Goal: Transaction & Acquisition: Purchase product/service

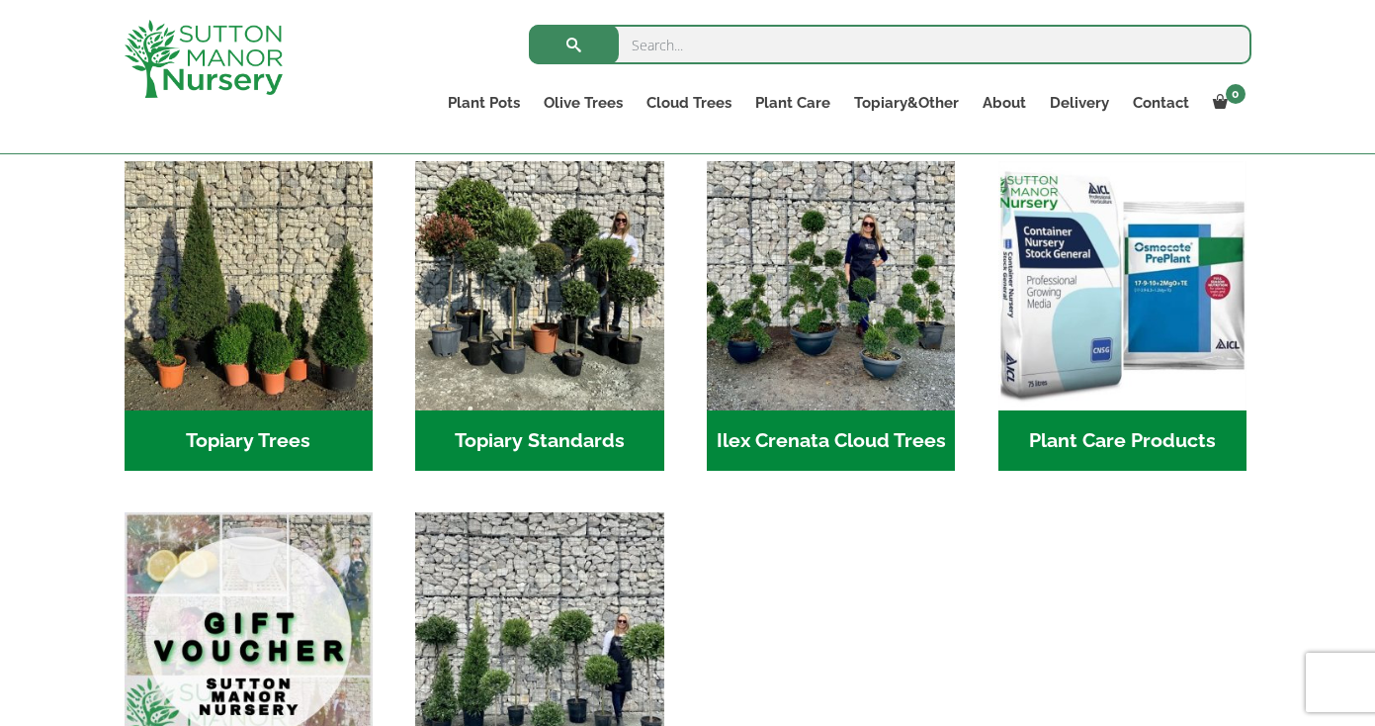
scroll to position [1395, 0]
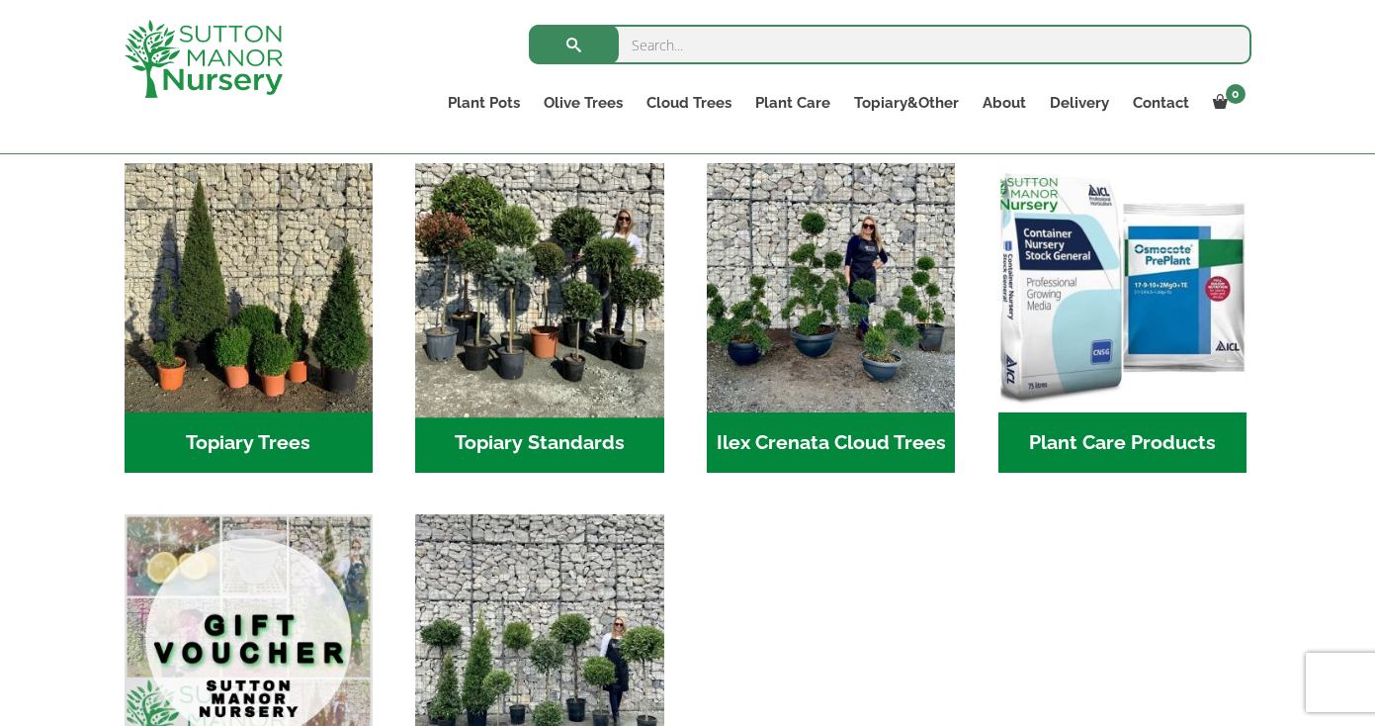
click at [591, 279] on img "Visit product category Topiary Standards" at bounding box center [539, 287] width 261 height 261
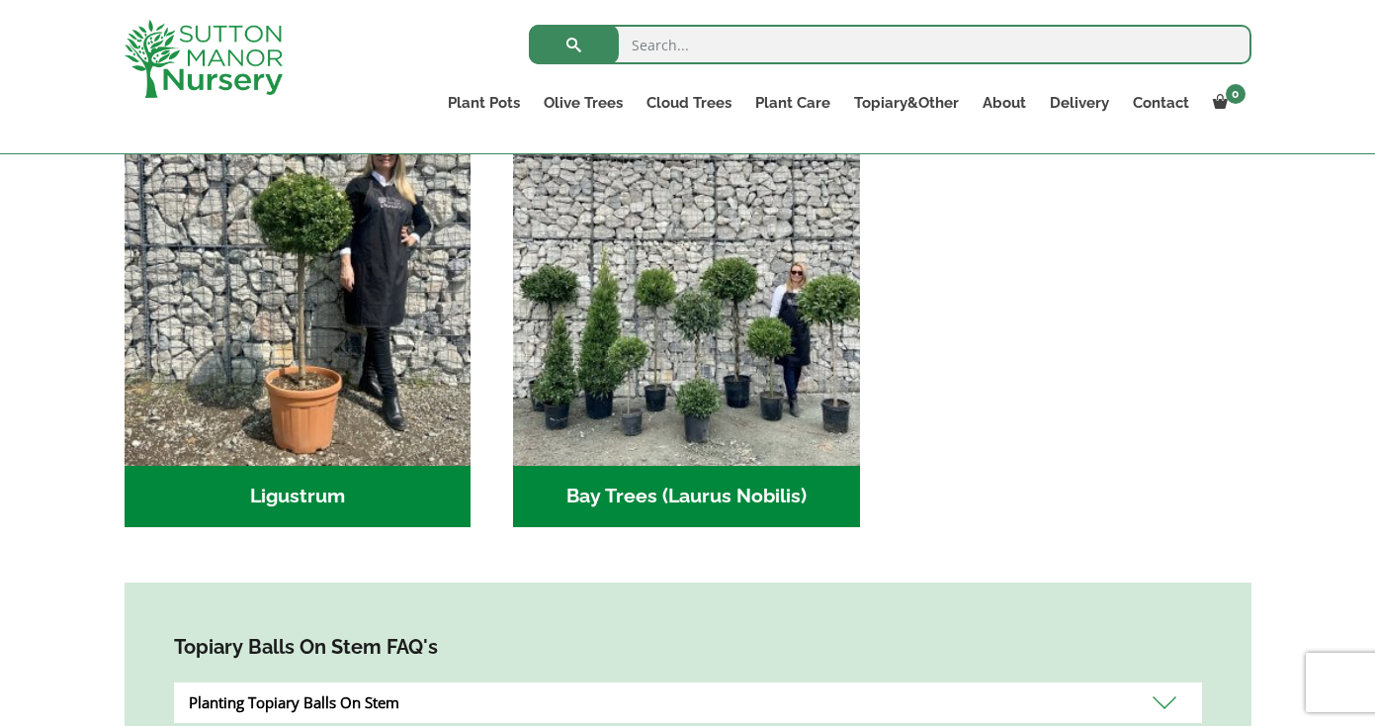
scroll to position [398, 0]
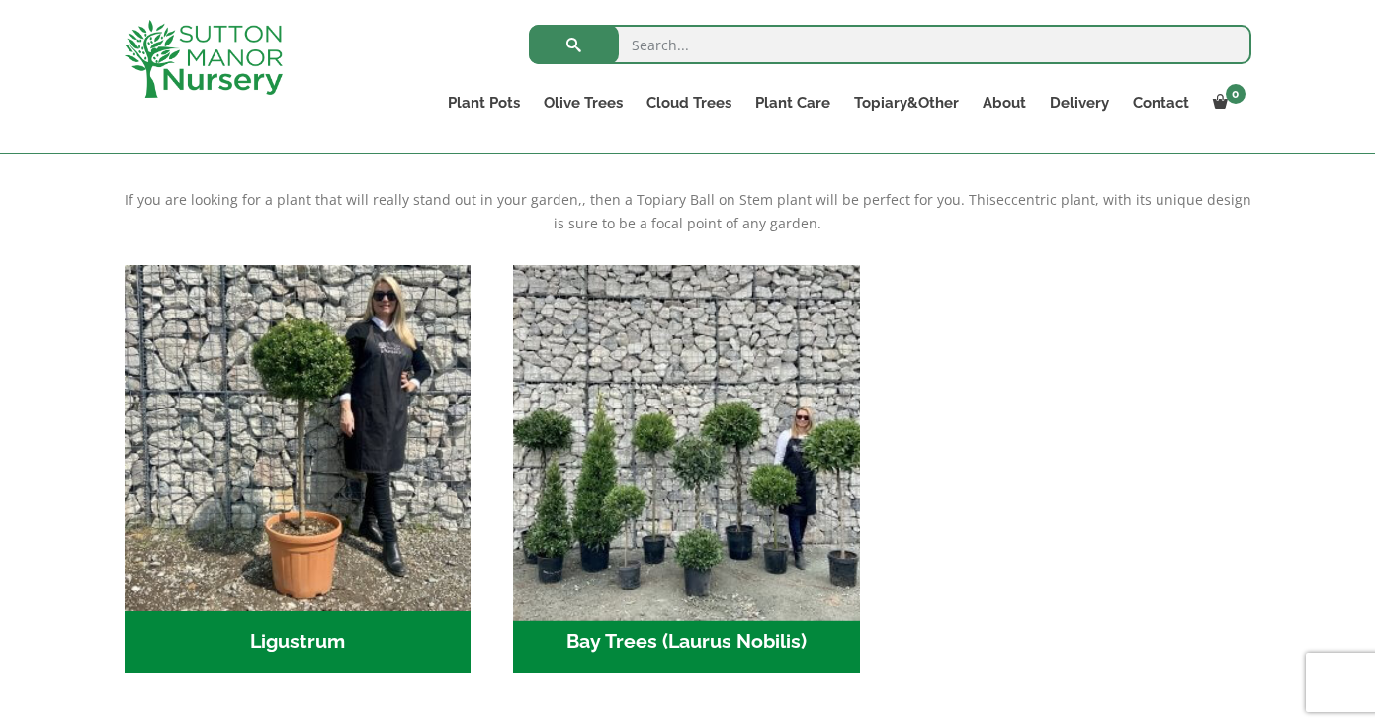
click at [809, 575] on img "Visit product category Bay Trees (Laurus Nobilis)" at bounding box center [687, 438] width 364 height 364
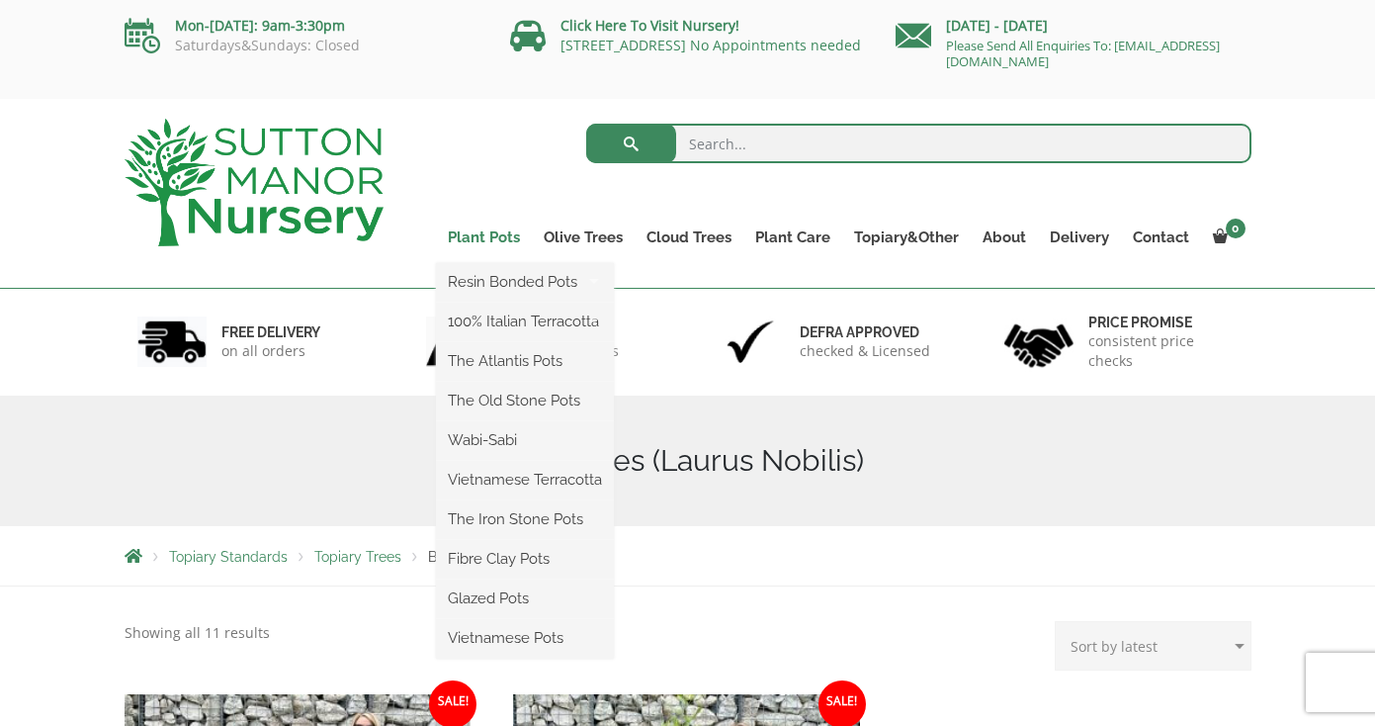
click at [503, 238] on link "Plant Pots" at bounding box center [484, 237] width 96 height 28
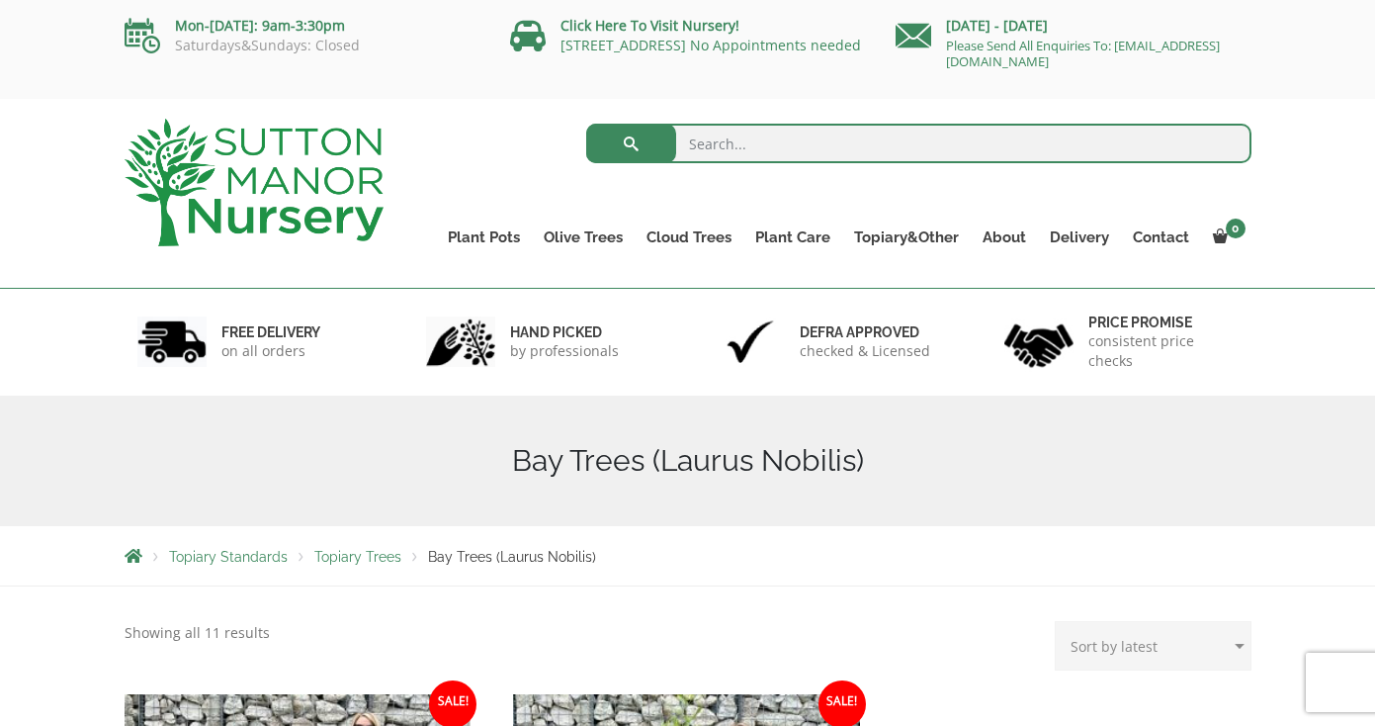
click at [780, 138] on input "search" at bounding box center [918, 144] width 665 height 40
type input "bonsai"
click at [586, 124] on button "submit" at bounding box center [631, 144] width 90 height 40
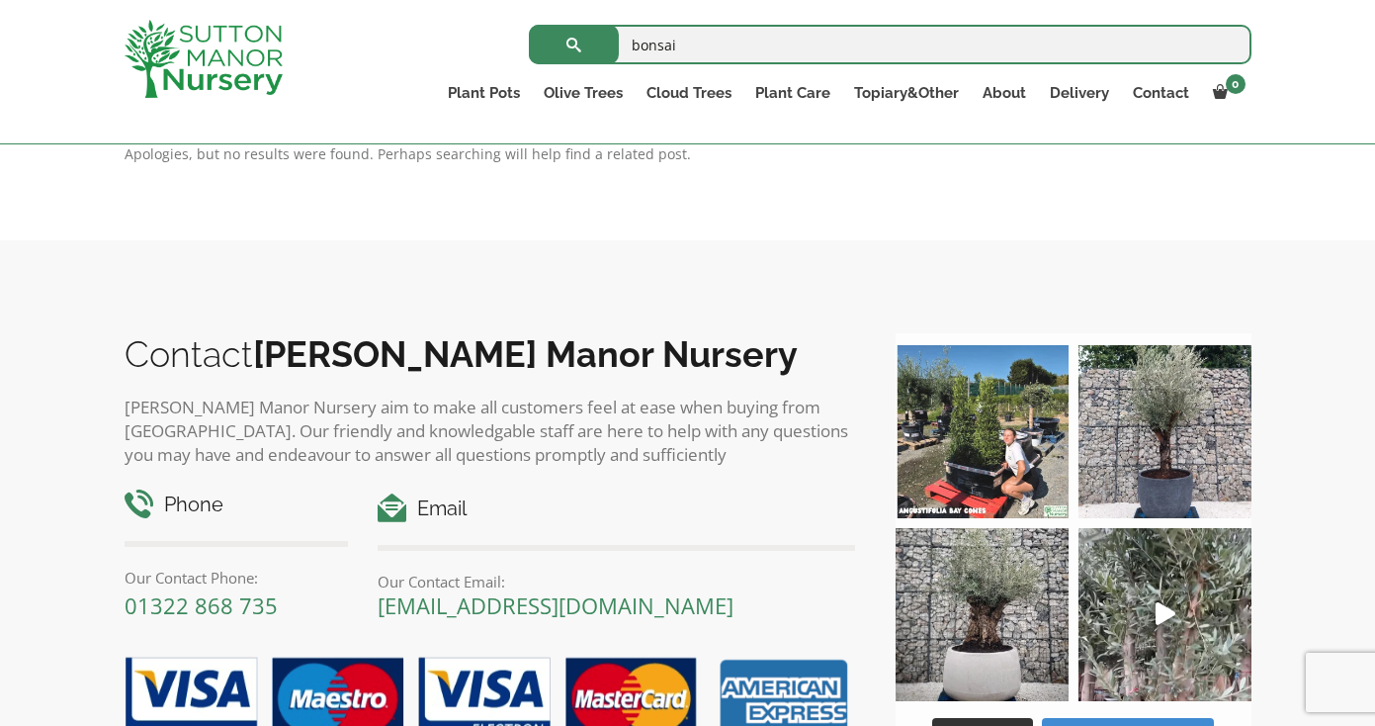
scroll to position [552, 0]
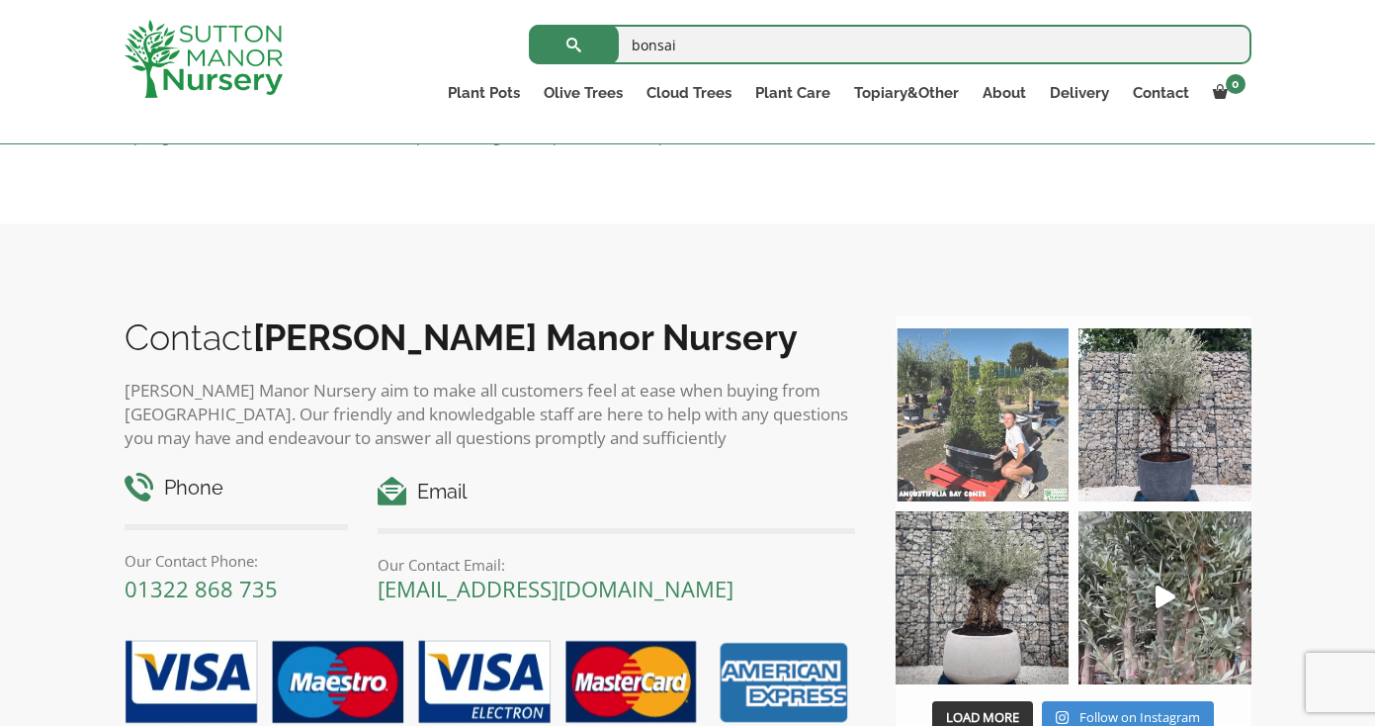
click at [982, 397] on img at bounding box center [982, 414] width 173 height 173
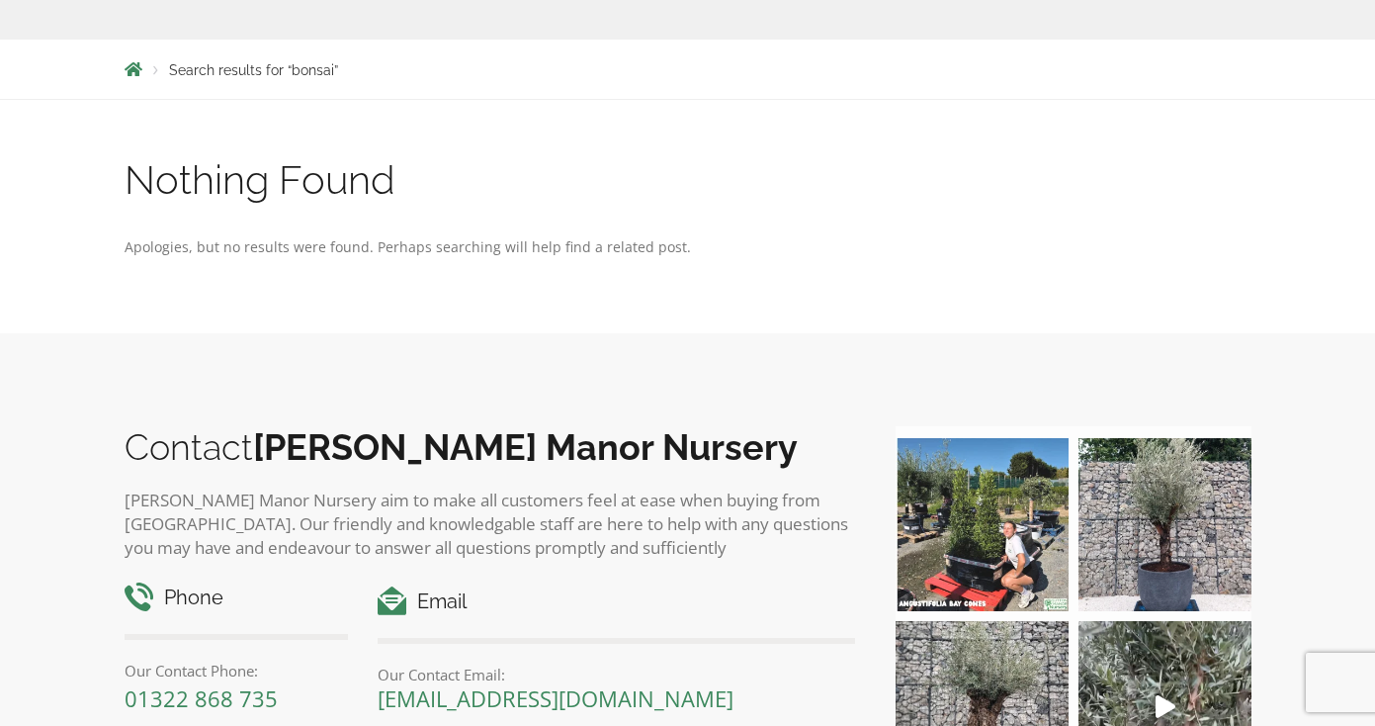
scroll to position [0, 0]
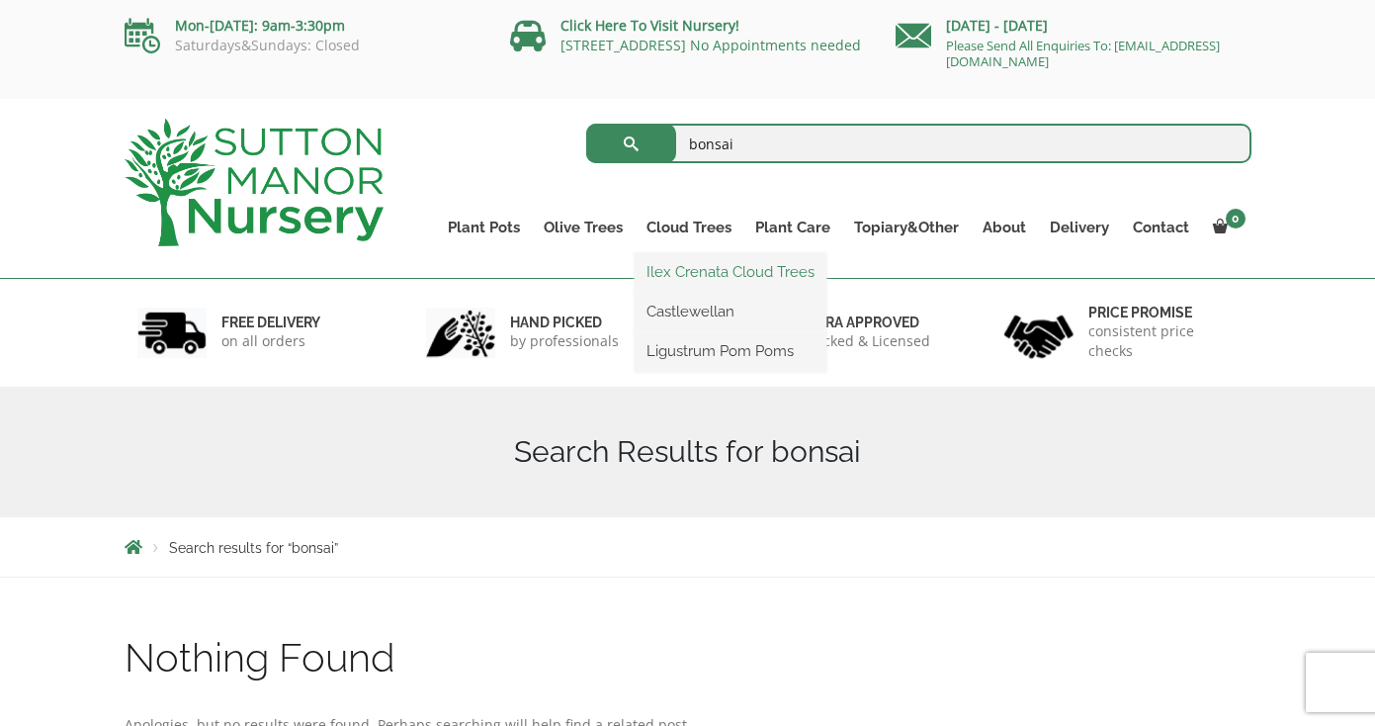
click at [674, 282] on link "Ilex Crenata Cloud Trees" at bounding box center [731, 272] width 192 height 30
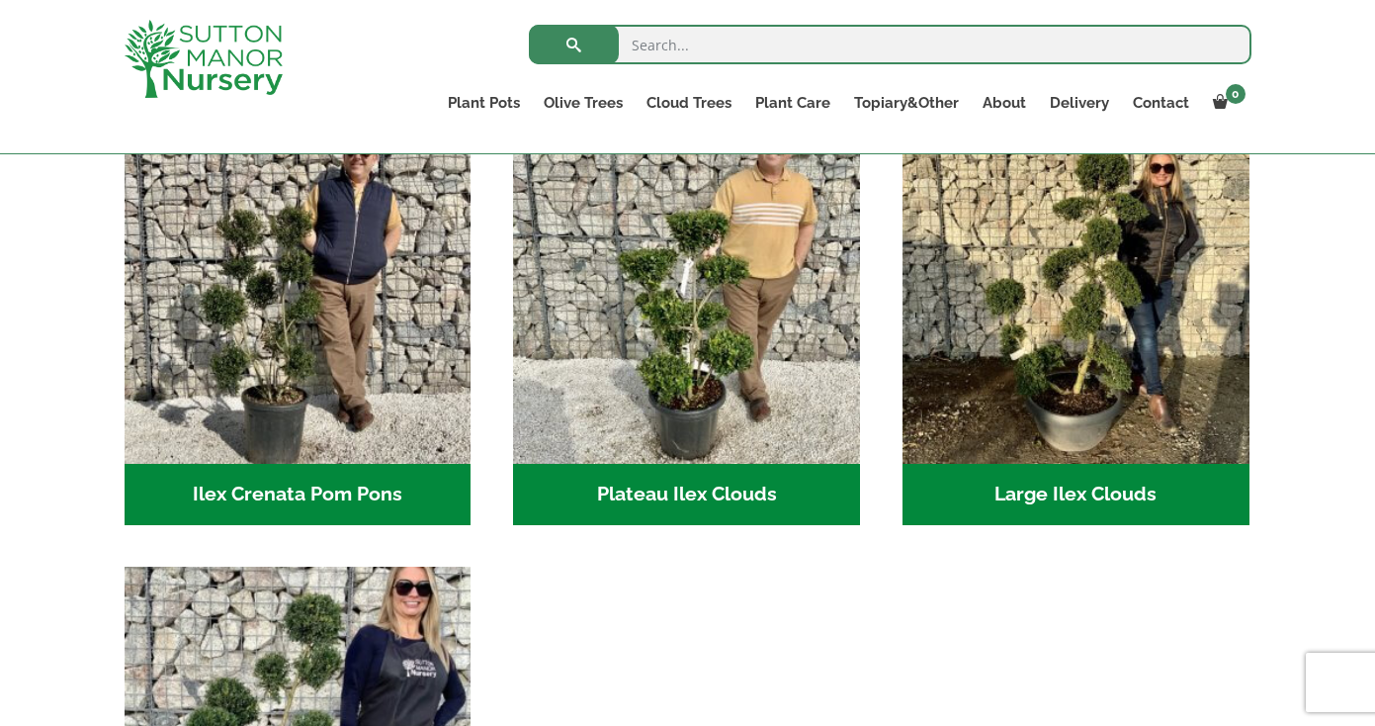
scroll to position [473, 0]
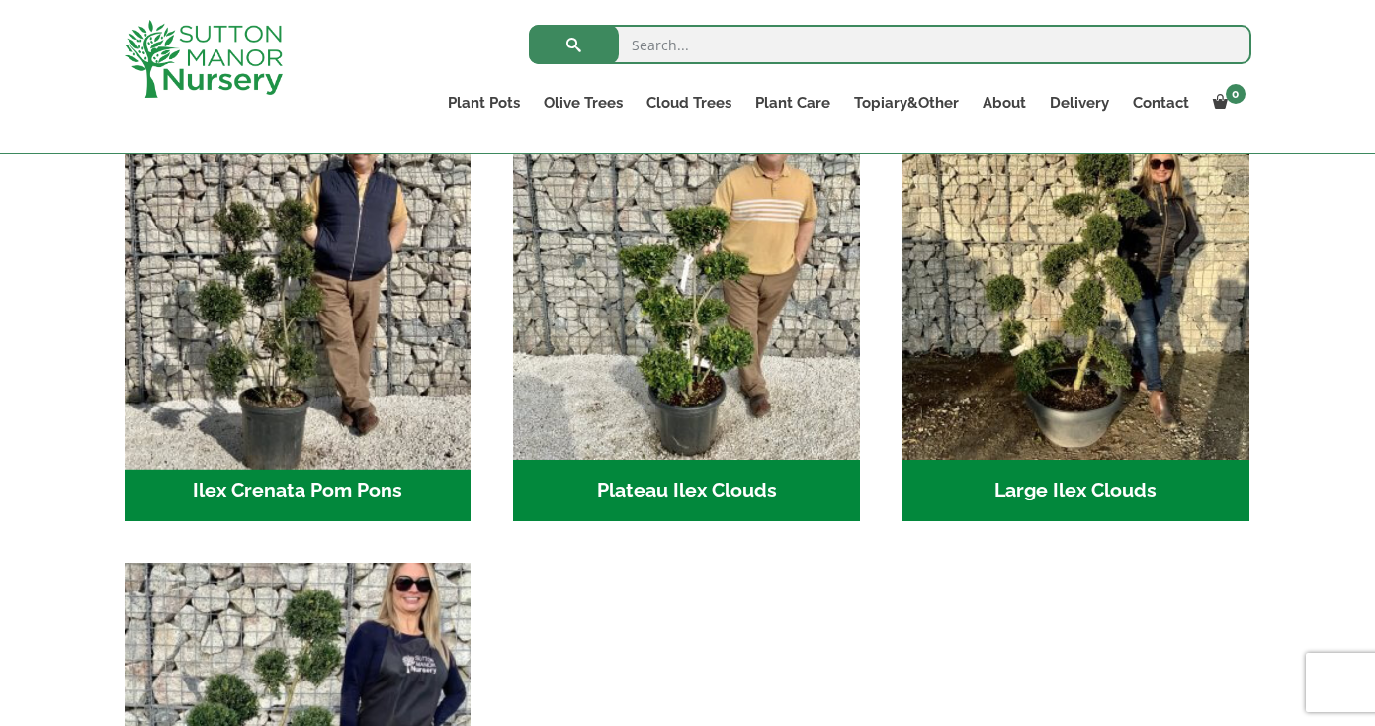
click at [290, 358] on img "Visit product category Ilex Crenata Pom Pons" at bounding box center [298, 287] width 364 height 364
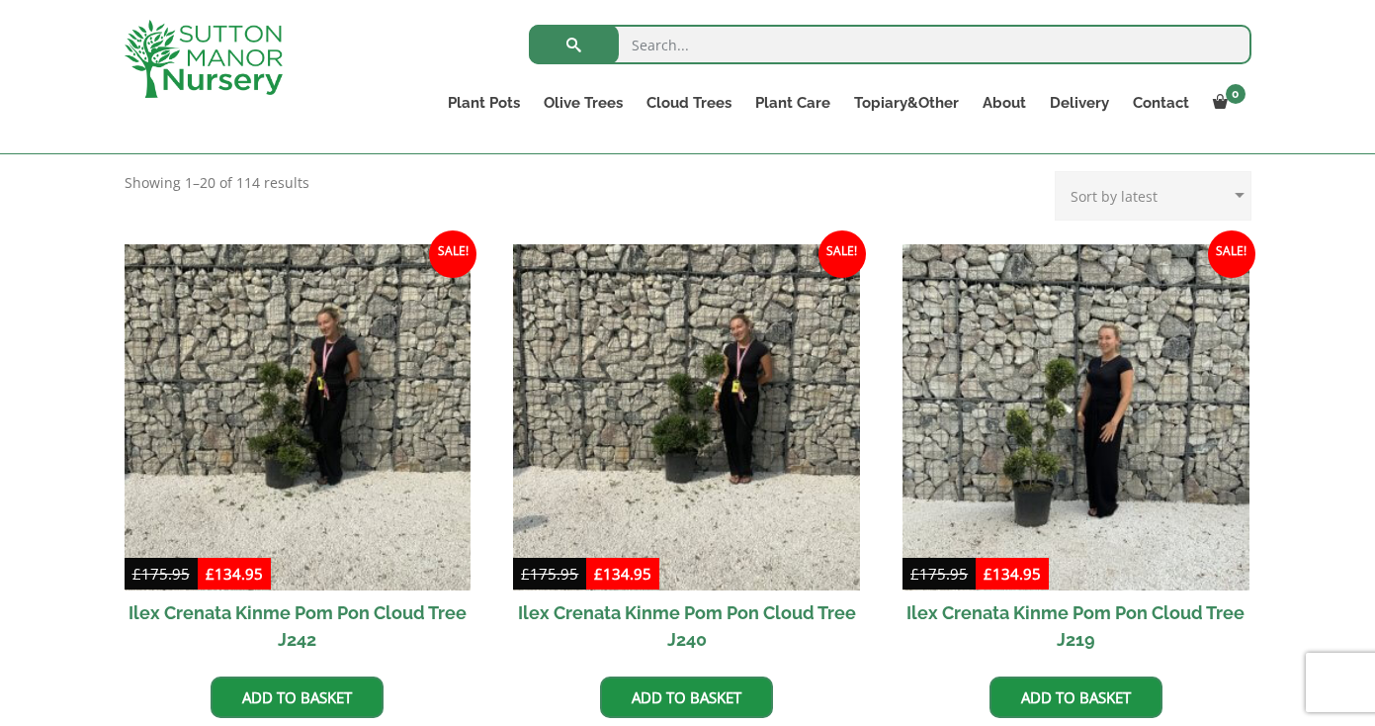
scroll to position [377, 0]
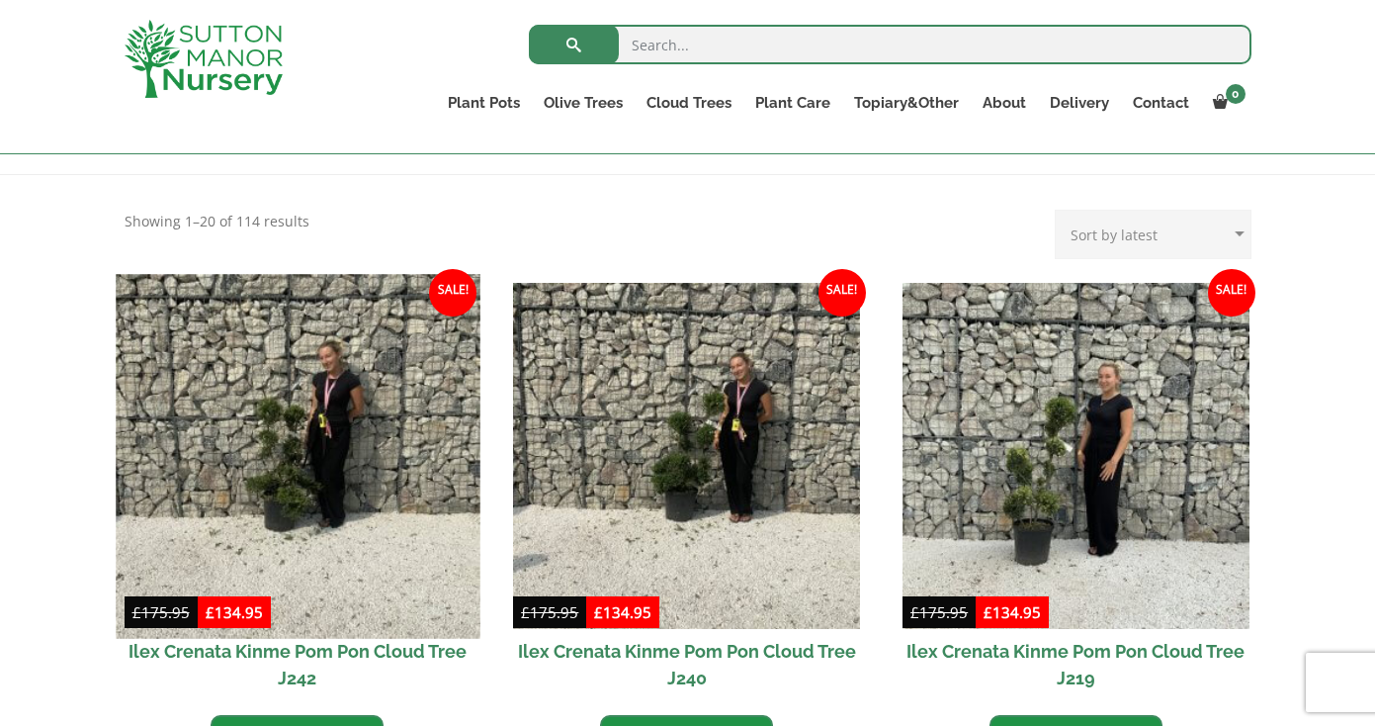
click at [294, 430] on img at bounding box center [298, 456] width 364 height 364
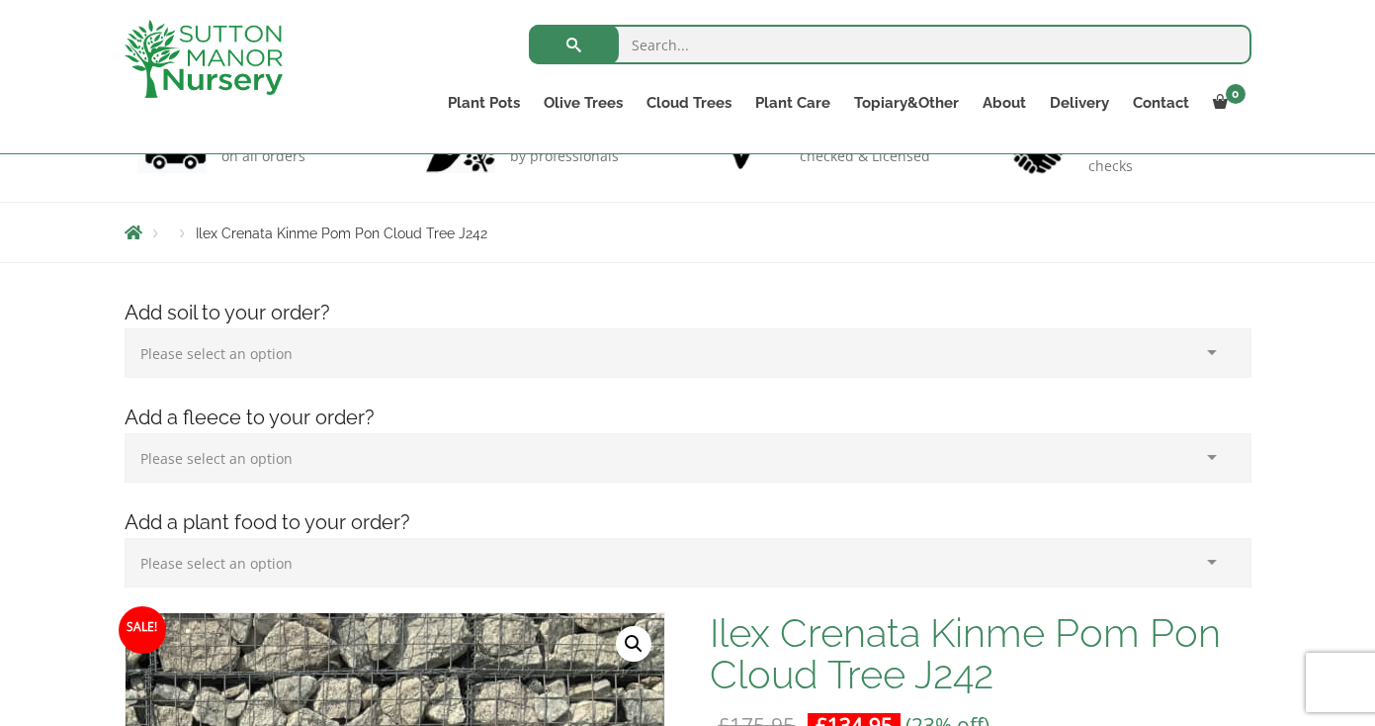
scroll to position [158, 0]
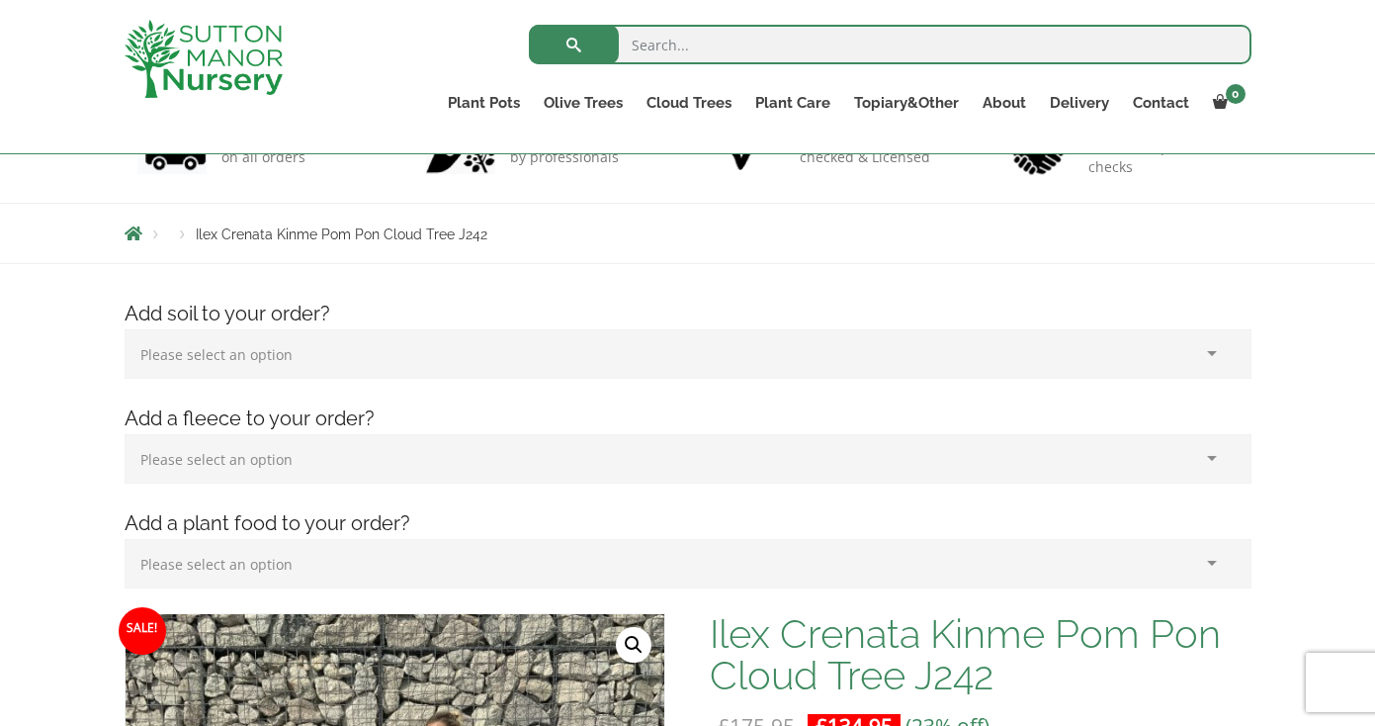
click at [605, 345] on select "Please select an option (x1) 75L Bag (£34.99) (x2) 75L Bag (£69.98) (x3) 75L Ba…" at bounding box center [688, 353] width 1127 height 49
select select "(x1) 75L Bag_0"
click at [125, 329] on select "Please select an option (x1) 75L Bag (£34.99) (x2) 75L Bag (£69.98) (x3) 75L Ba…" at bounding box center [688, 353] width 1127 height 49
click at [507, 448] on select "Please select an option (x1) Horticultural Fleece (£24.95)" at bounding box center [688, 458] width 1127 height 49
select select "(x1) Horticultural Fleece_0"
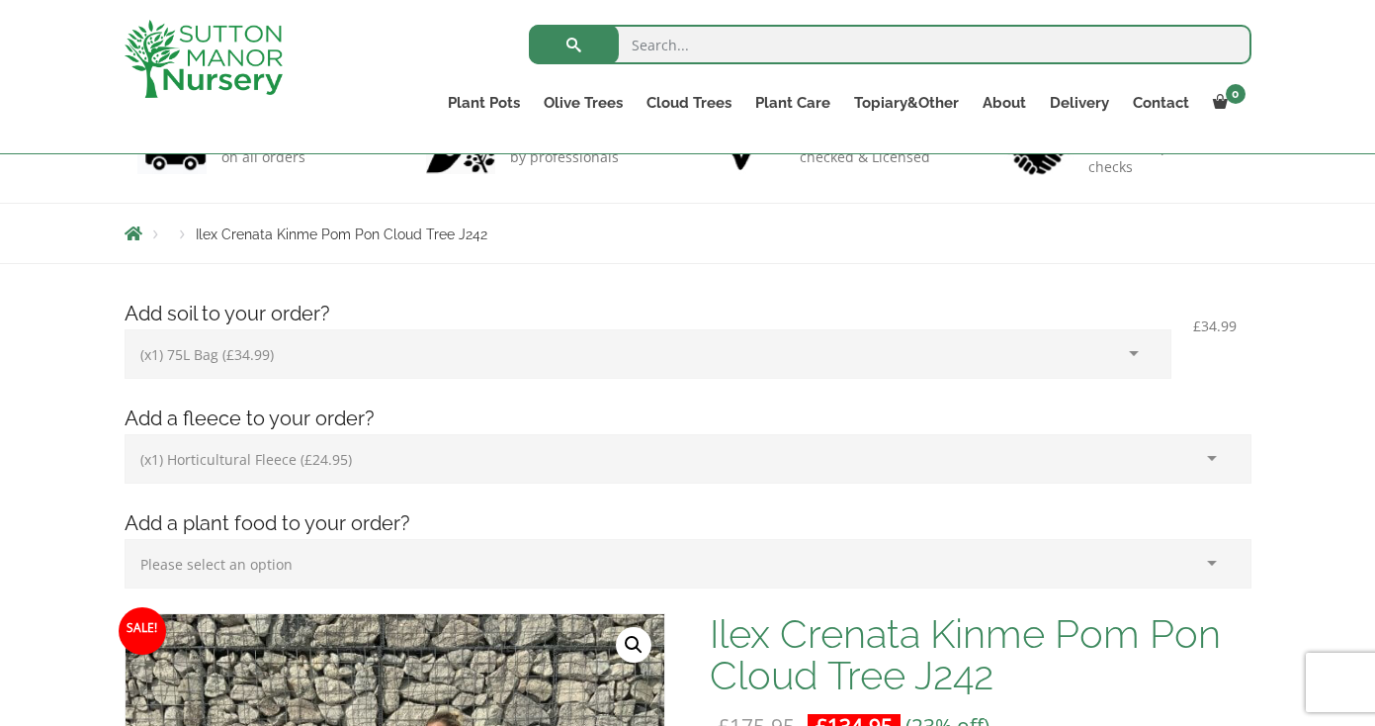
click at [125, 434] on select "Please select an option (x1) Horticultural Fleece (£24.95)" at bounding box center [688, 458] width 1127 height 49
click at [454, 565] on select "Please select an option (x1) Plant Food (£19.99) (x2) Plant Food (£39.98)" at bounding box center [688, 563] width 1127 height 49
select select "(x1) Plant Food_0"
click at [125, 539] on select "Please select an option (x1) Plant Food (£19.99) (x2) Plant Food (£39.98)" at bounding box center [688, 563] width 1127 height 49
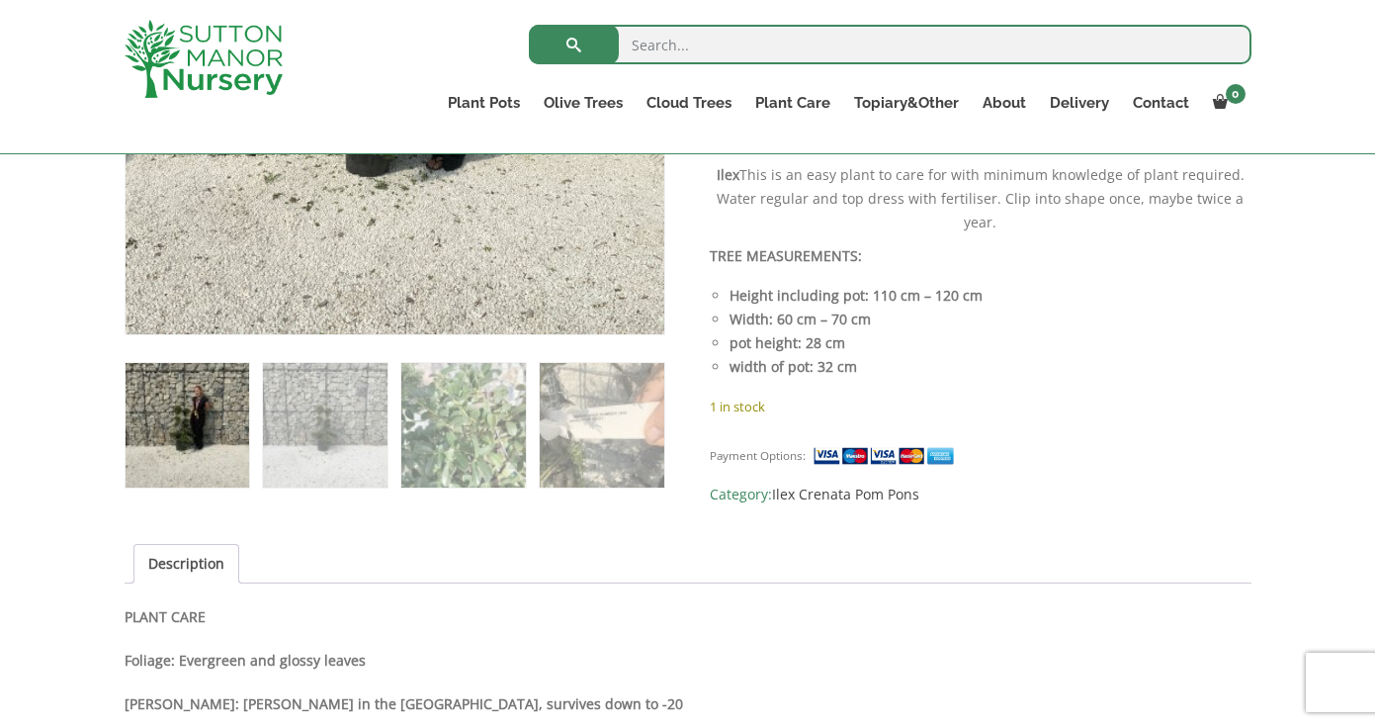
scroll to position [998, 0]
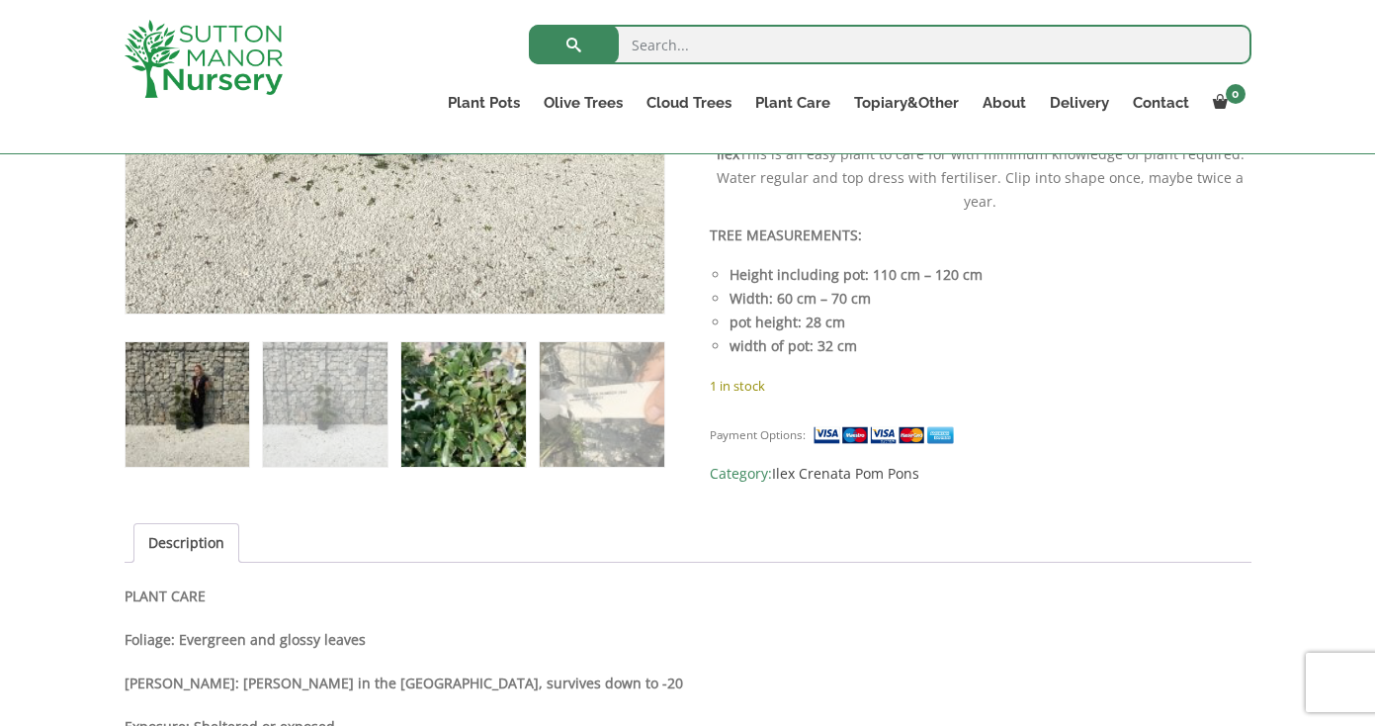
click at [435, 416] on img at bounding box center [463, 404] width 124 height 124
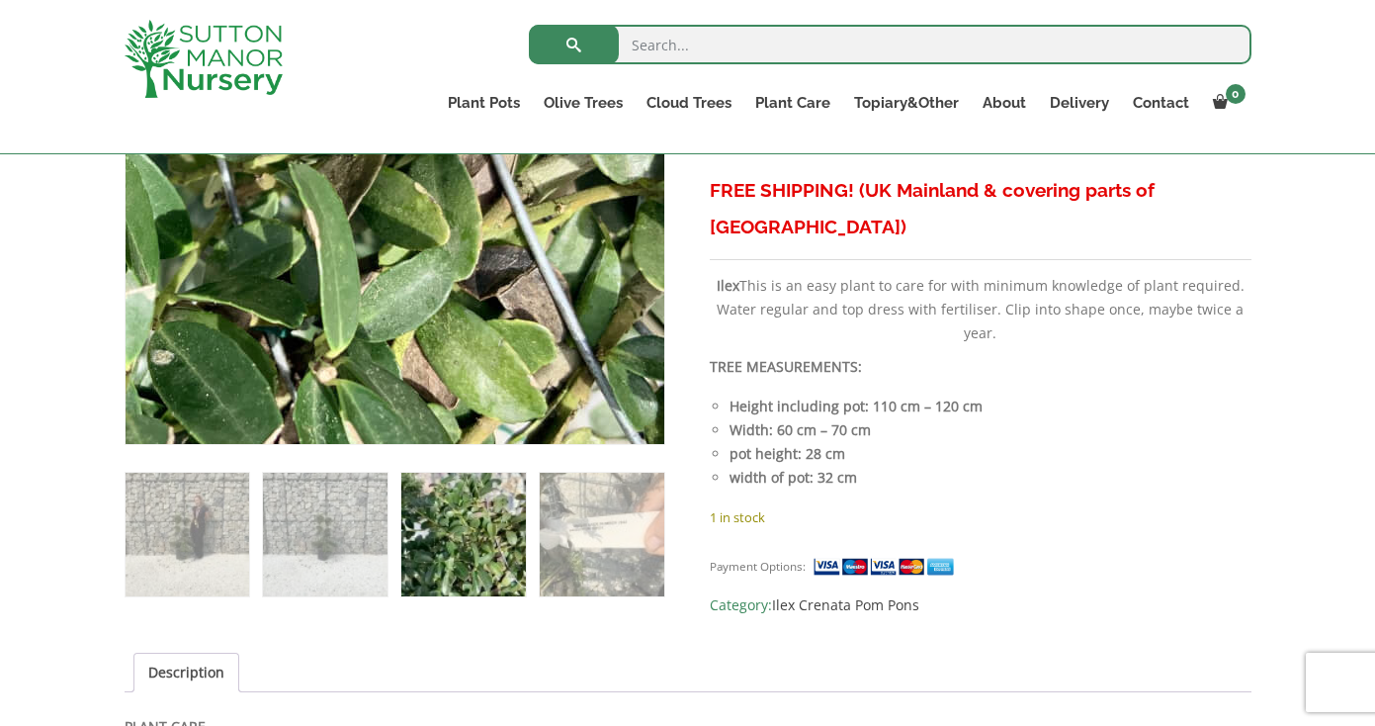
scroll to position [863, 0]
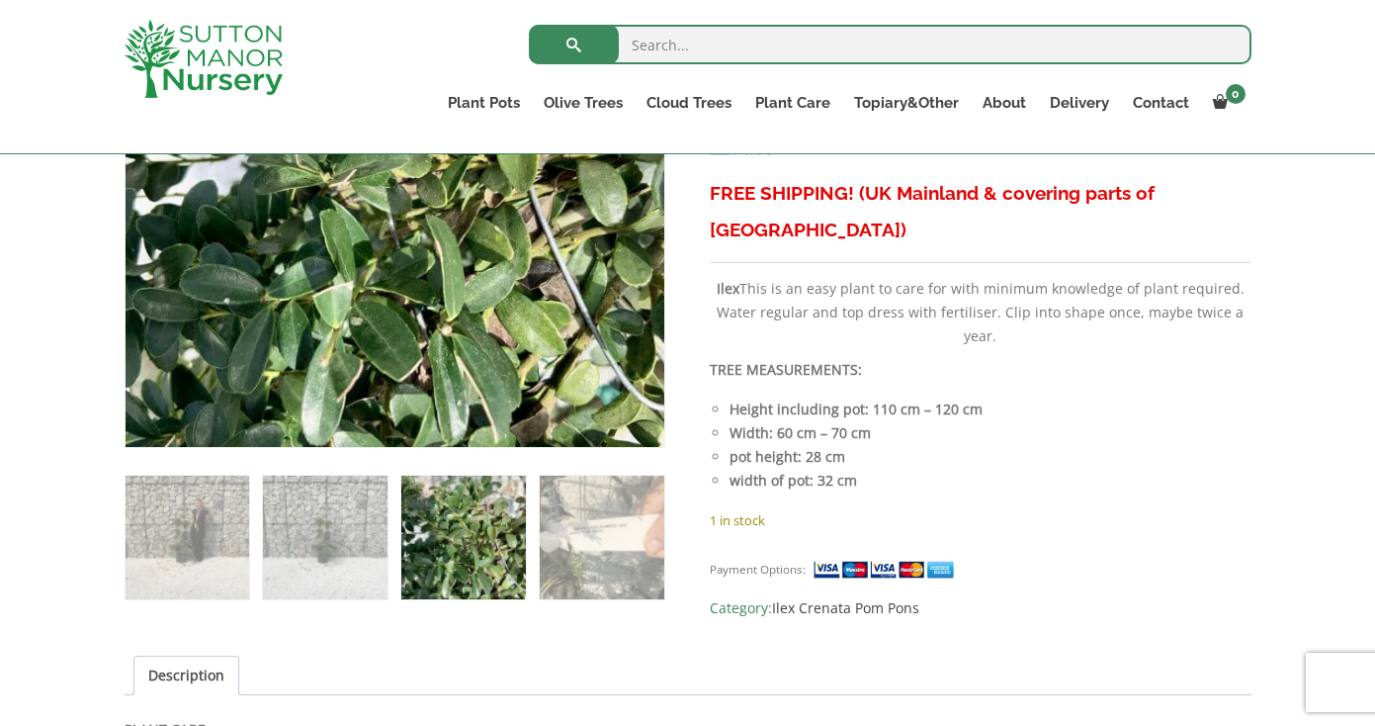
click at [835, 559] on img at bounding box center [887, 569] width 148 height 21
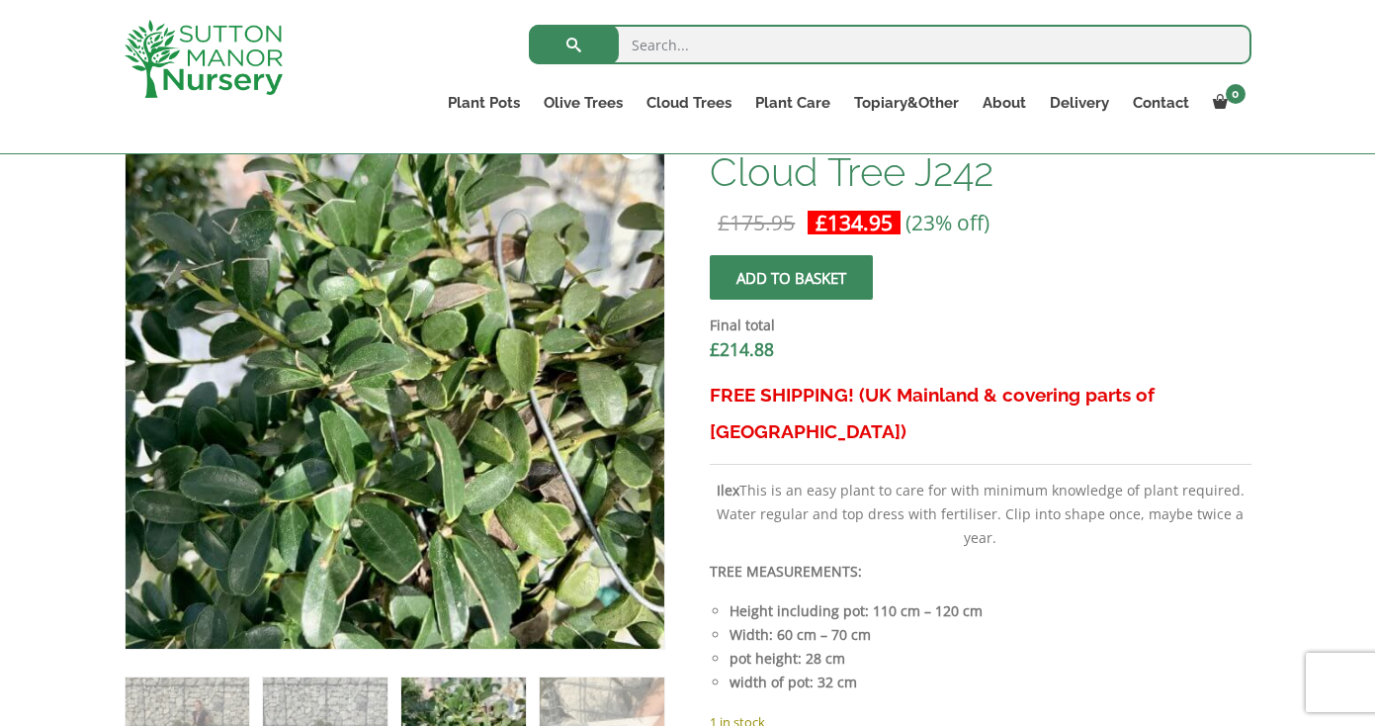
scroll to position [663, 0]
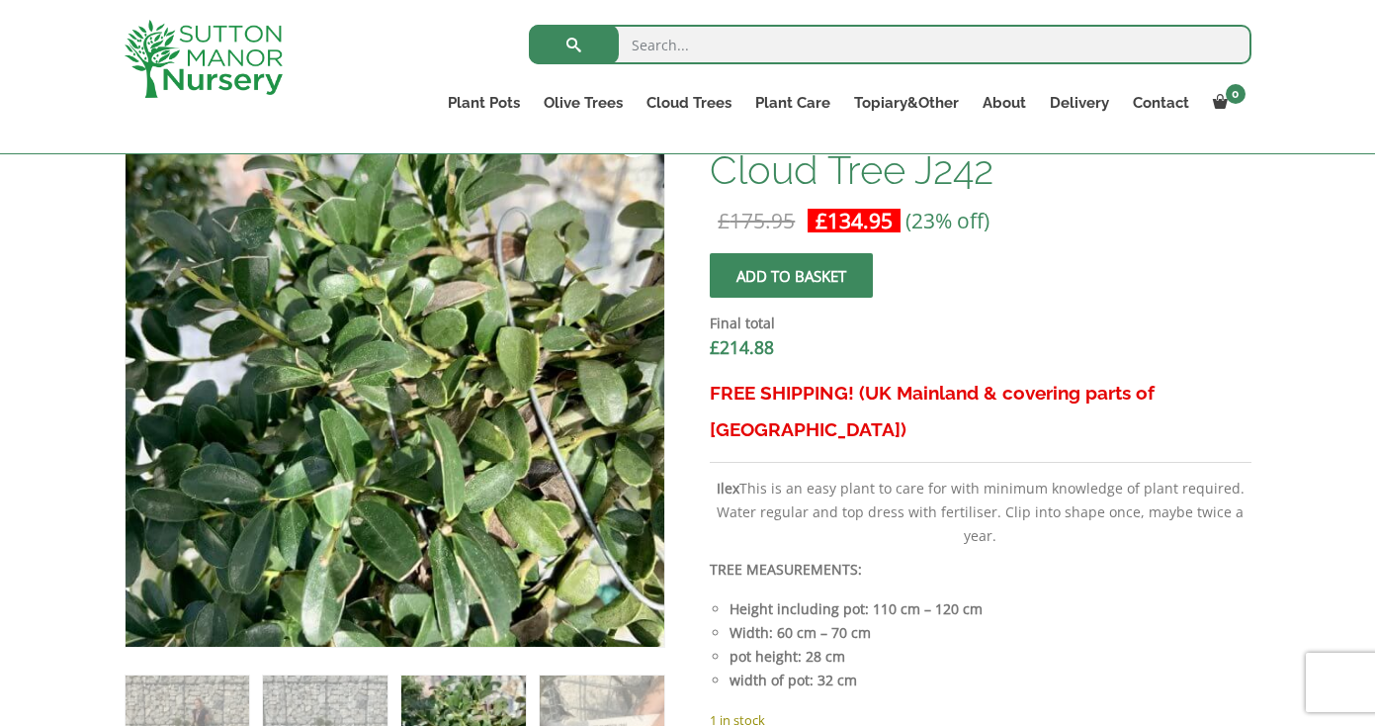
click at [792, 275] on span "submit" at bounding box center [792, 275] width 0 height 0
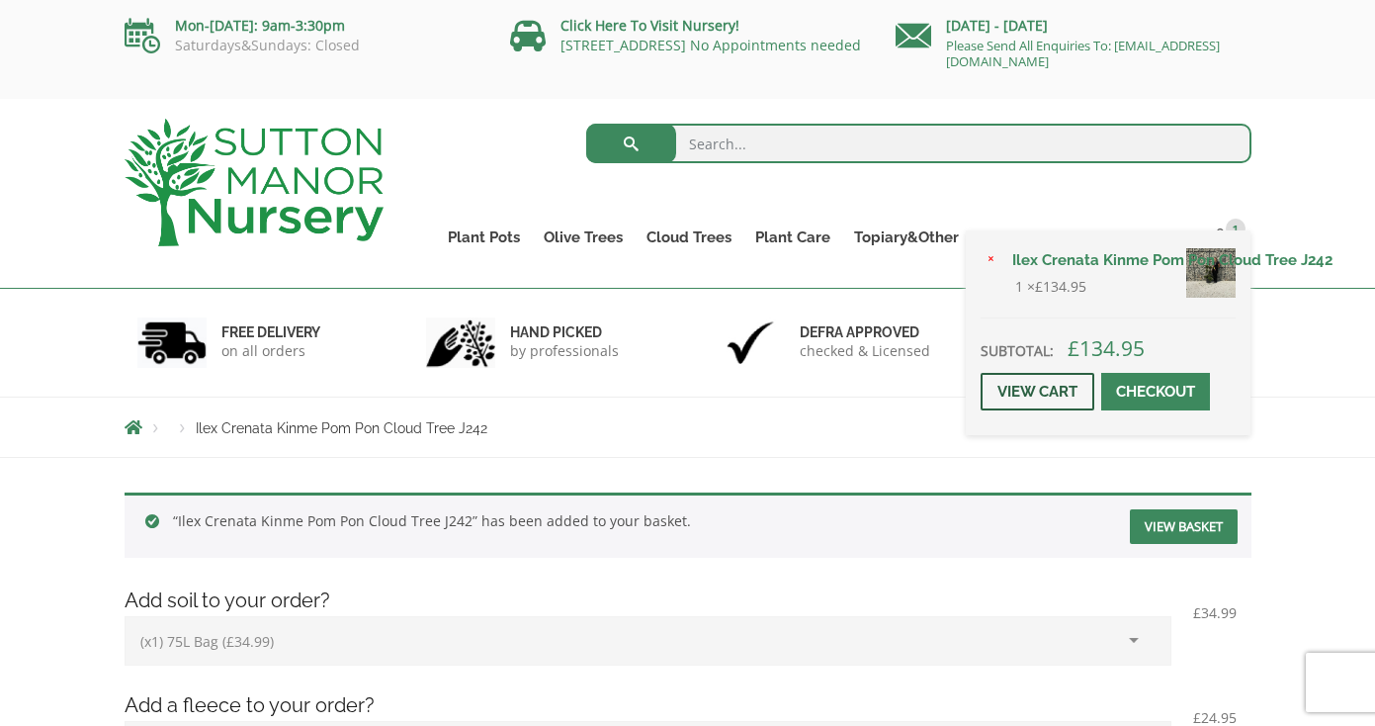
click at [1047, 392] on link "View cart" at bounding box center [1038, 392] width 114 height 38
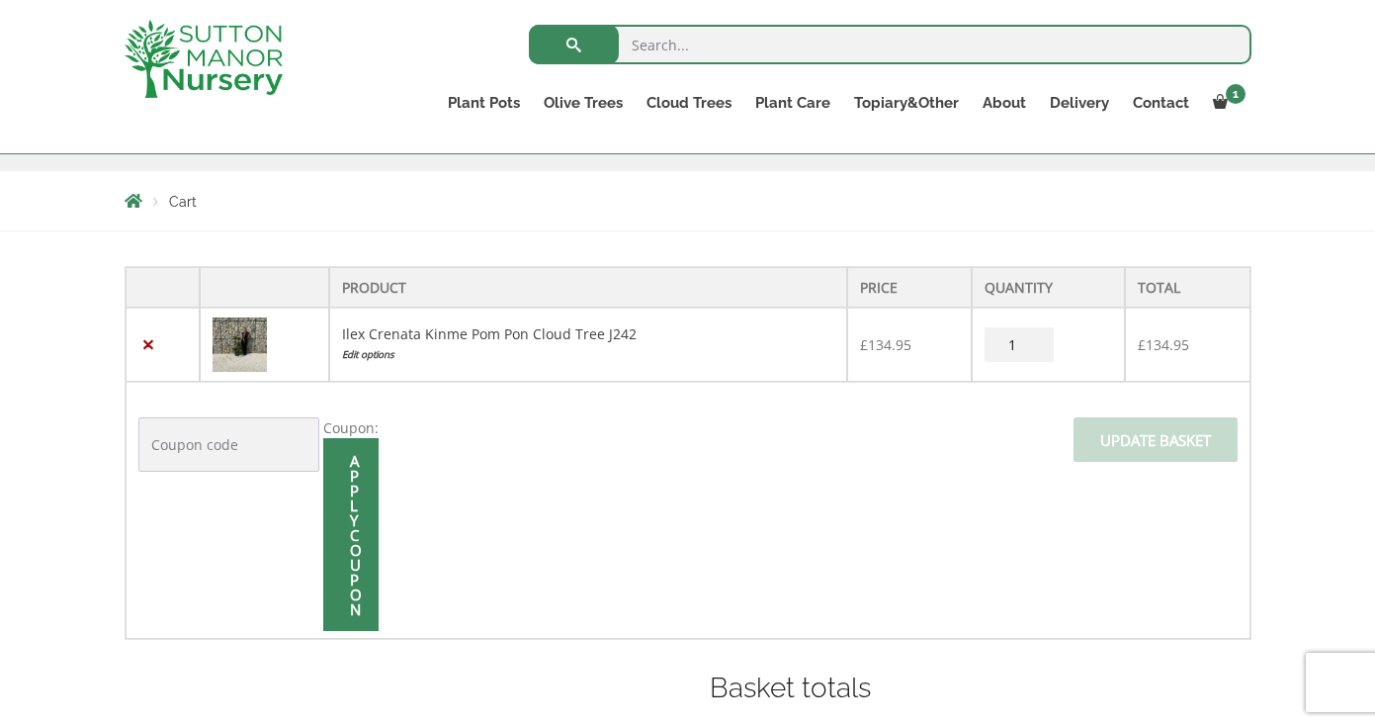
scroll to position [320, 0]
click at [203, 433] on input "Coupon:" at bounding box center [228, 444] width 181 height 54
click at [657, 434] on td "Coupon: Apply coupon Update basket" at bounding box center [688, 510] width 1125 height 257
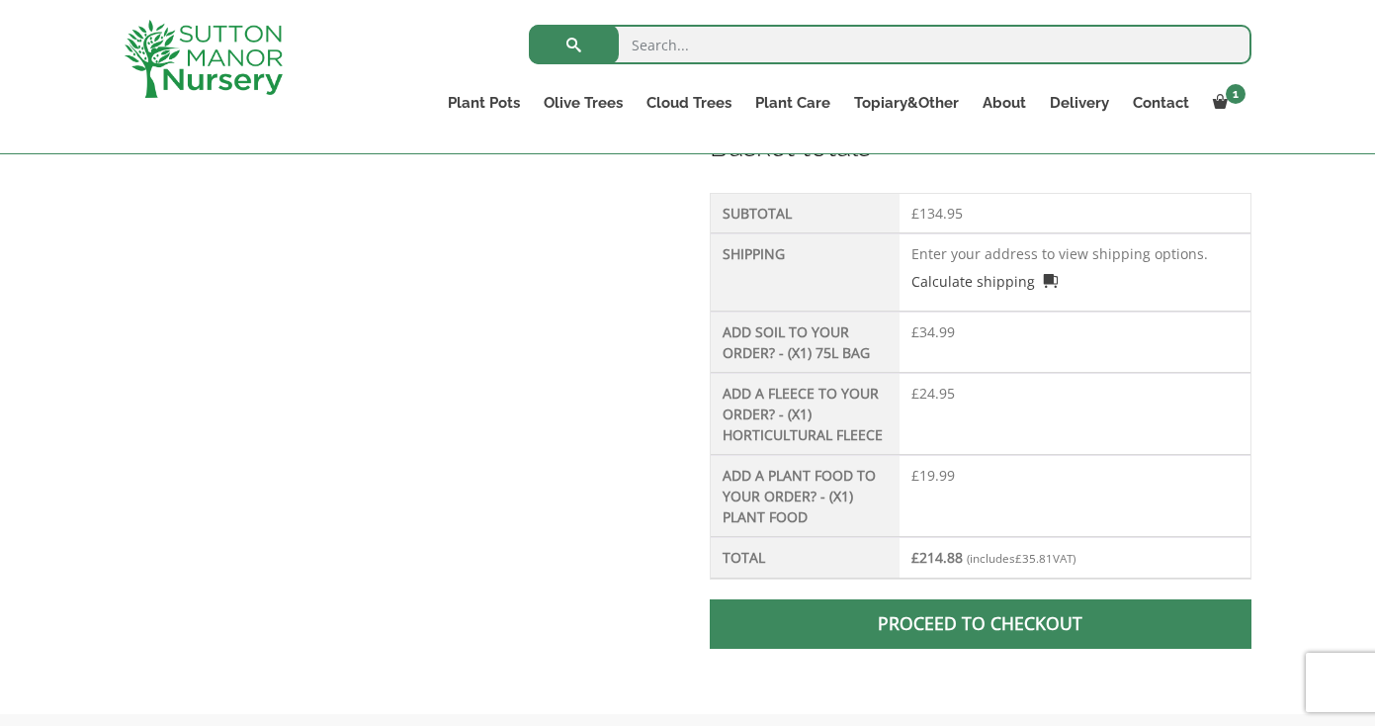
scroll to position [850, 0]
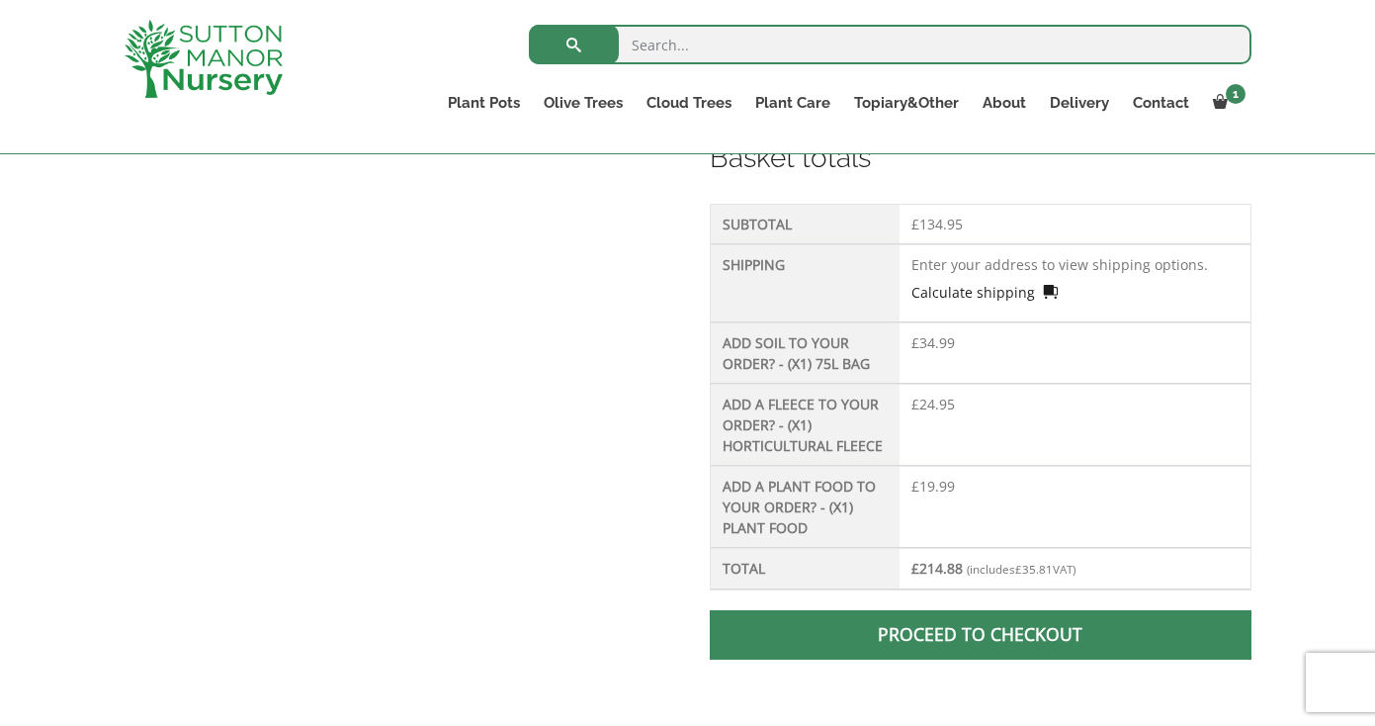
click at [1042, 288] on link "Calculate shipping" at bounding box center [985, 292] width 146 height 21
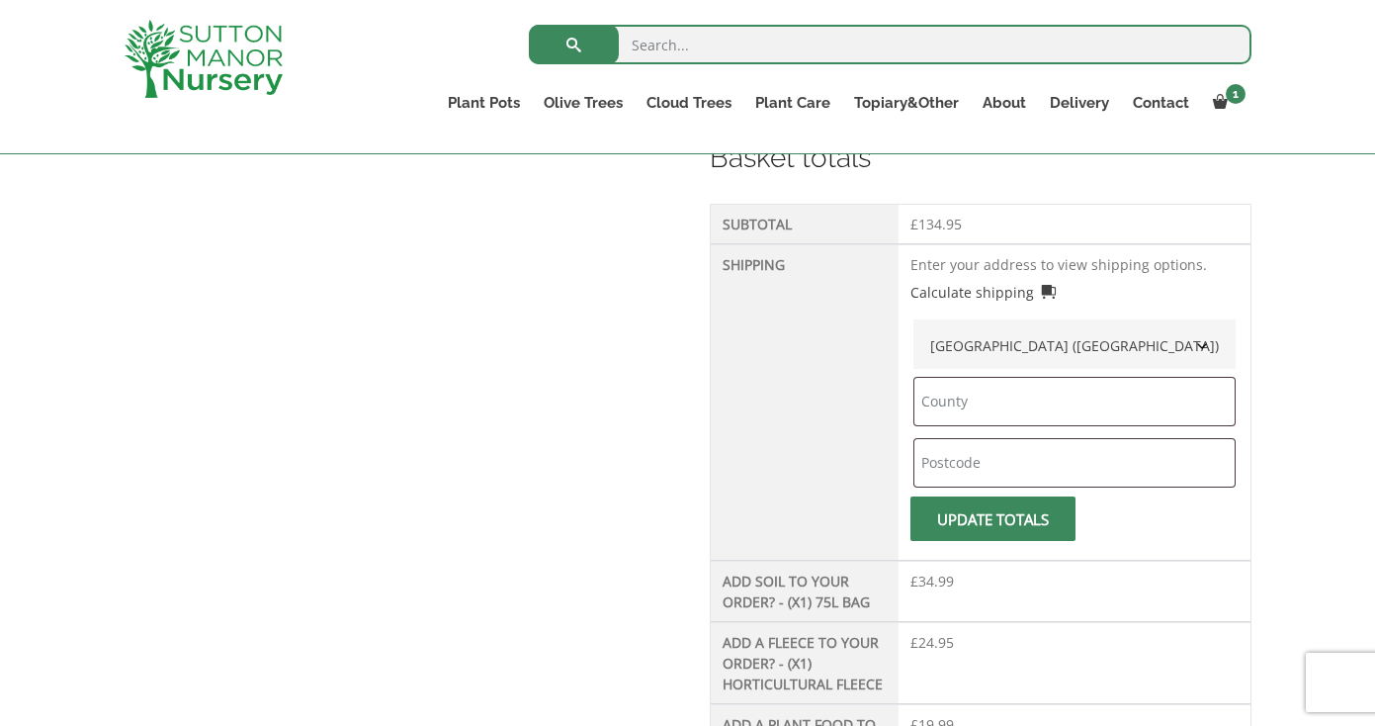
click at [997, 329] on span "United Kingdom (UK)" at bounding box center [1074, 345] width 303 height 33
click at [987, 348] on span "Guernsey" at bounding box center [1074, 345] width 301 height 33
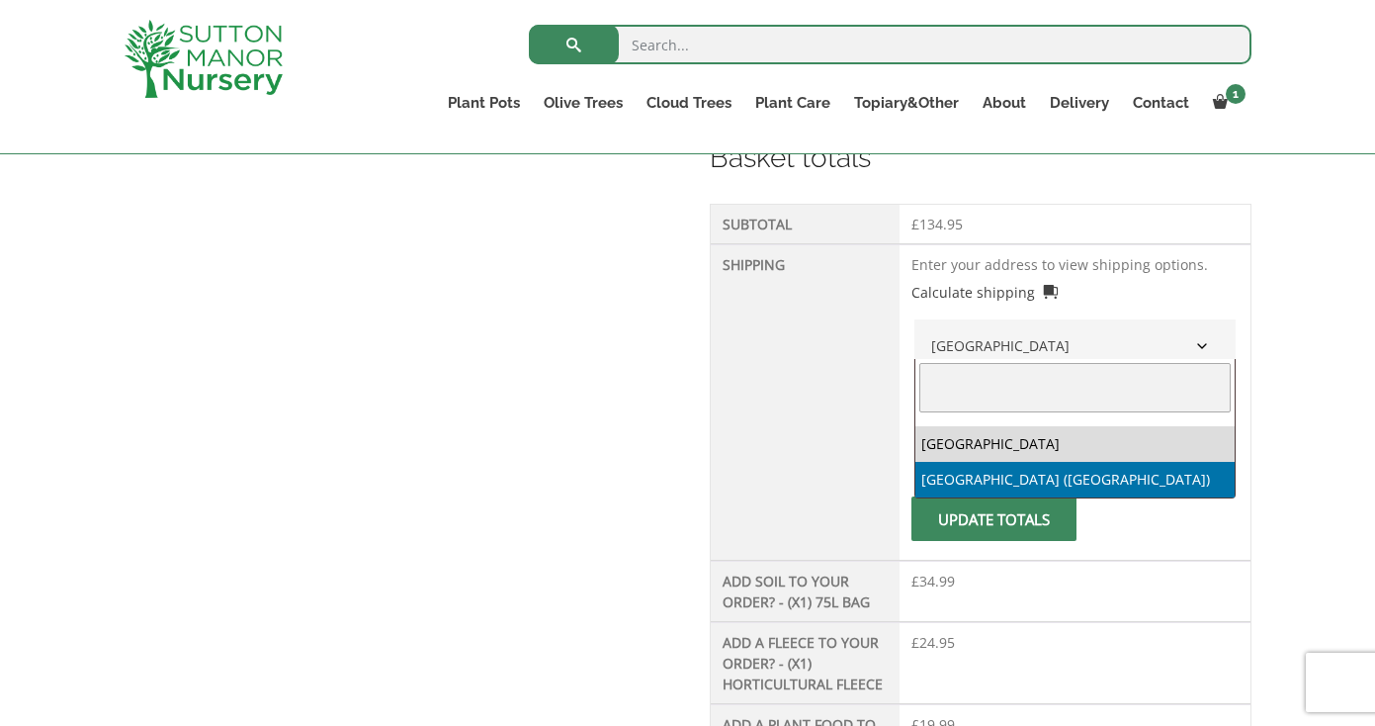
select select "GB"
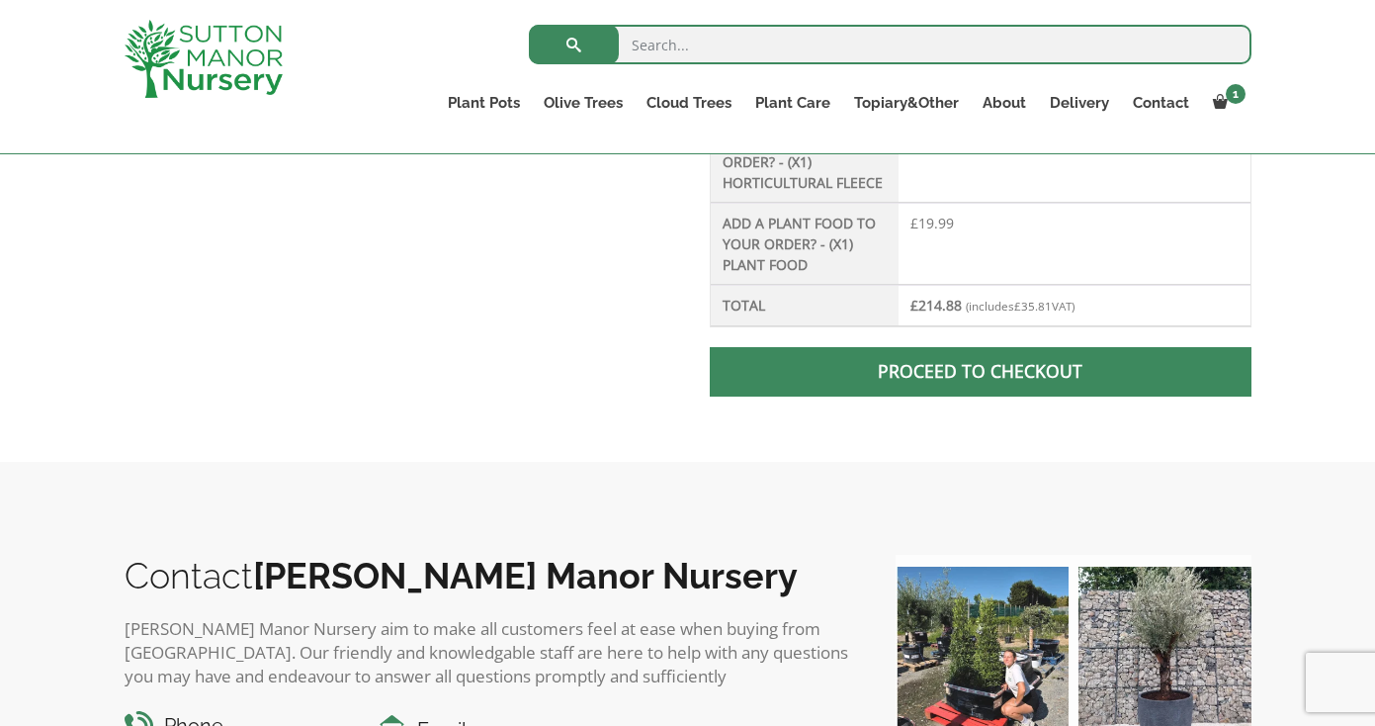
scroll to position [1304, 0]
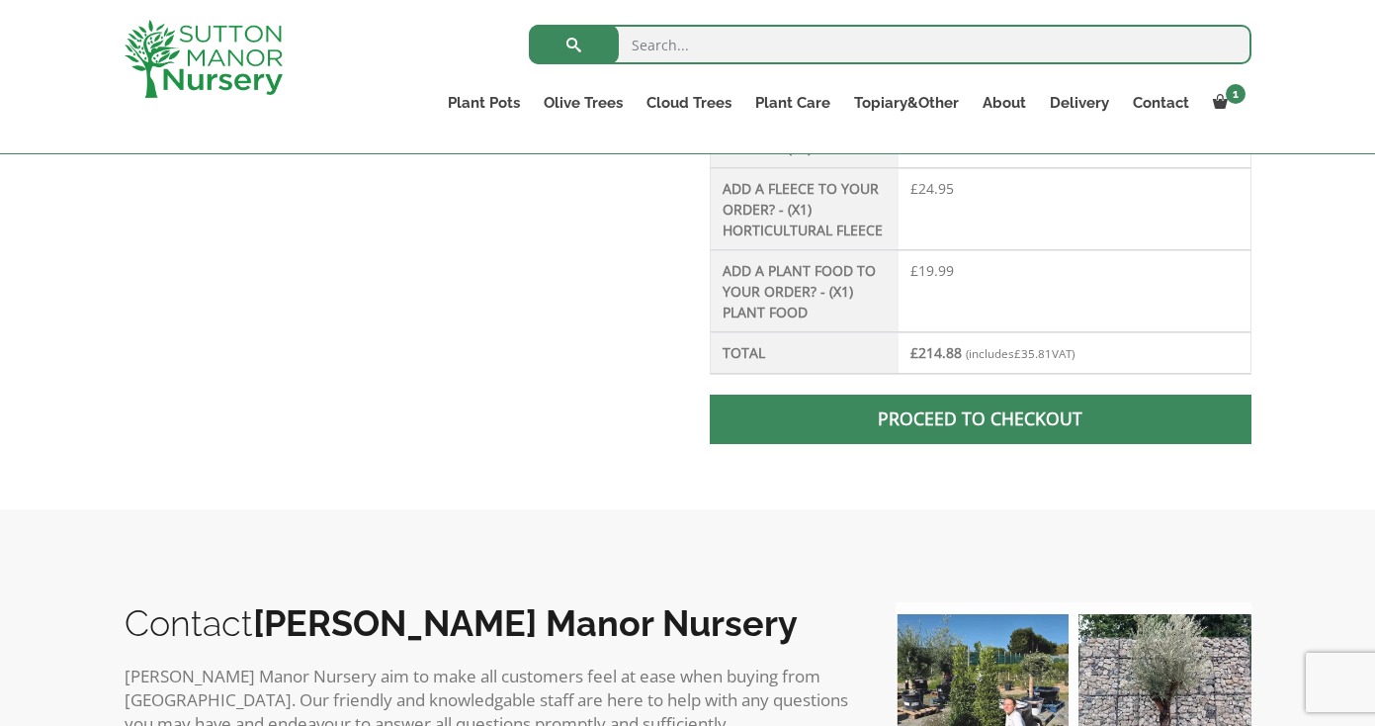
click at [981, 419] on span at bounding box center [981, 419] width 0 height 0
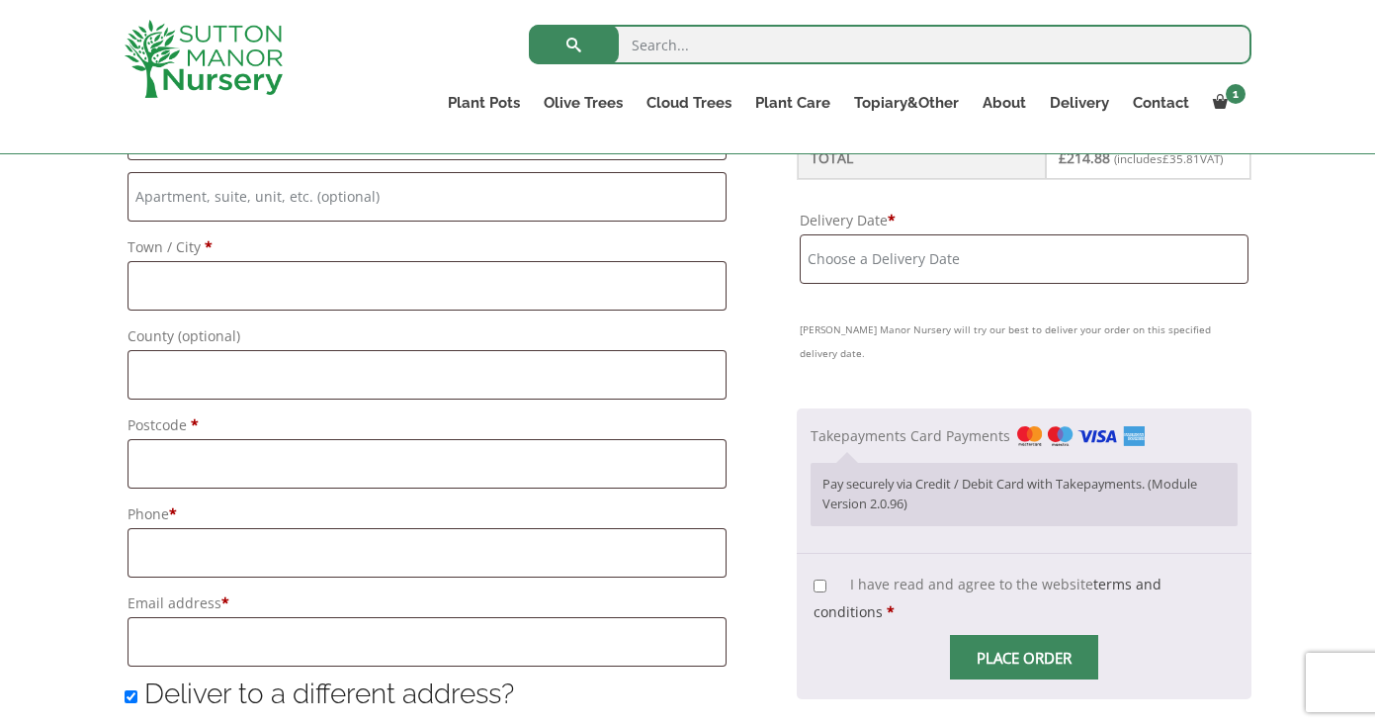
scroll to position [1036, 0]
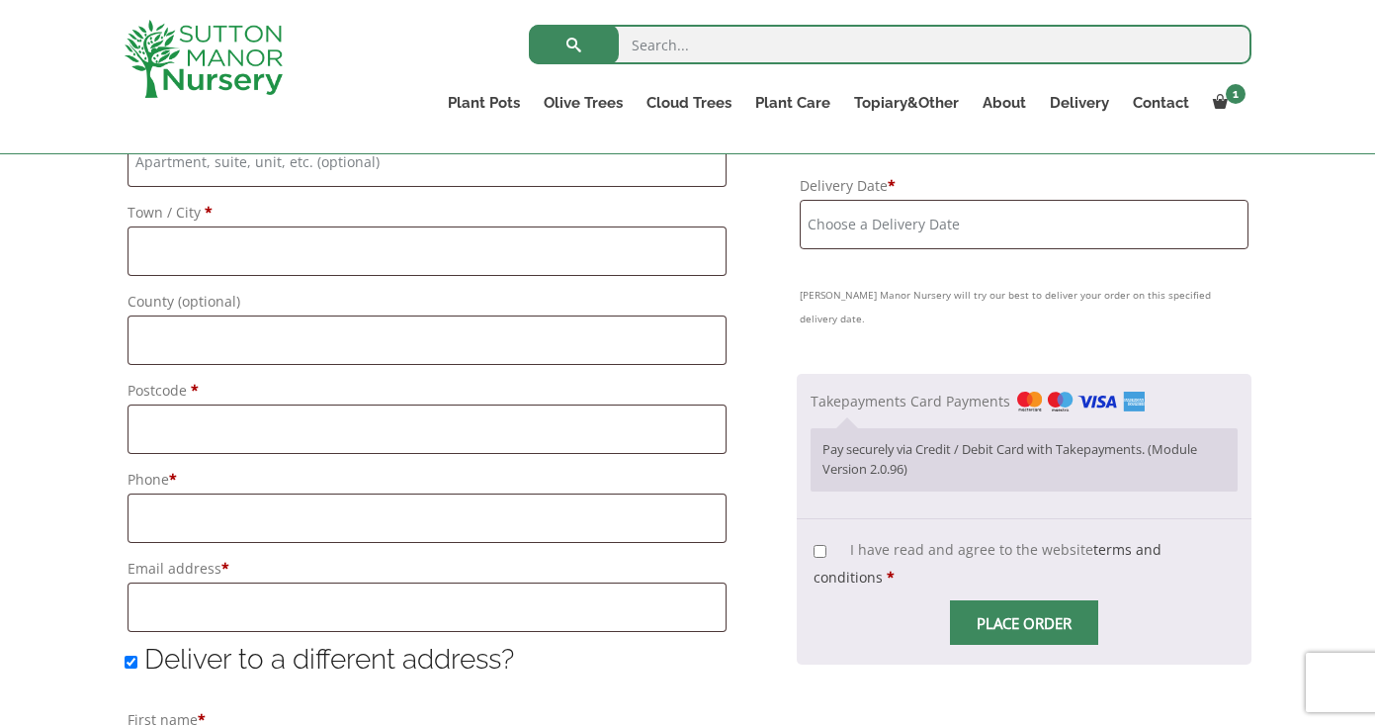
click at [865, 246] on input "Delivery Date *" at bounding box center [1024, 224] width 449 height 49
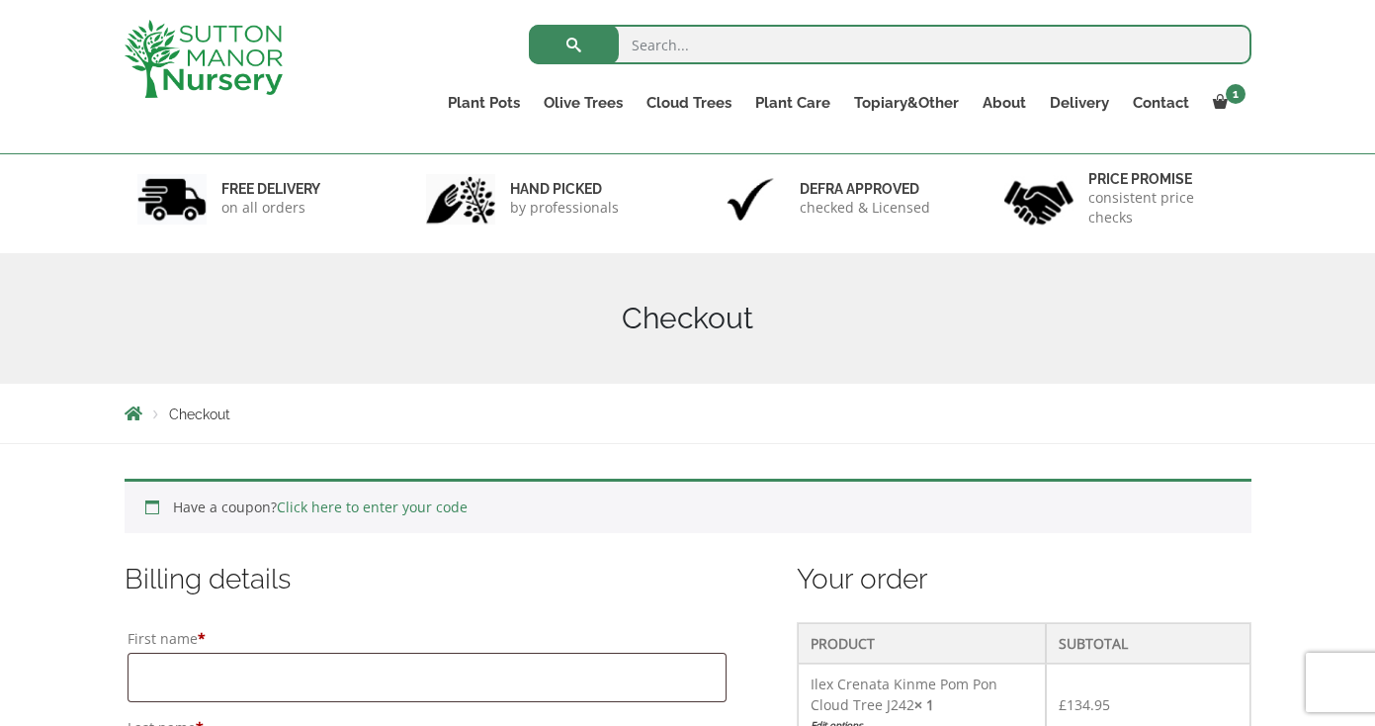
scroll to position [23, 0]
